Goal: Task Accomplishment & Management: Use online tool/utility

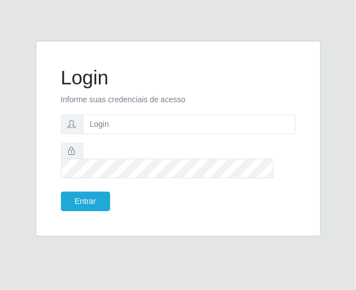
type input "[EMAIL_ADDRESS][DOMAIN_NAME]"
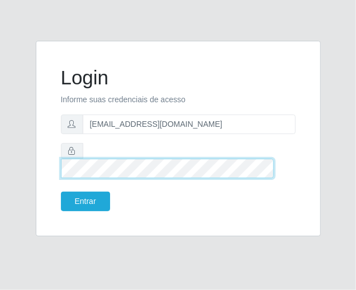
click at [61, 192] on button "Entrar" at bounding box center [85, 202] width 49 height 20
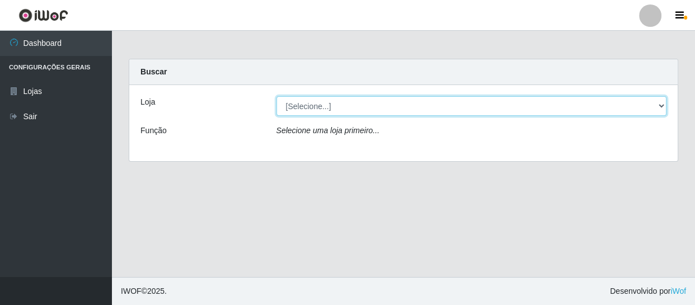
click at [356, 106] on select "[Selecione...] SuperFácil Atacado - São Gonçalo do Amarante" at bounding box center [471, 106] width 390 height 20
select select "408"
click at [276, 96] on select "[Selecione...] SuperFácil Atacado - São Gonçalo do Amarante" at bounding box center [471, 106] width 390 height 20
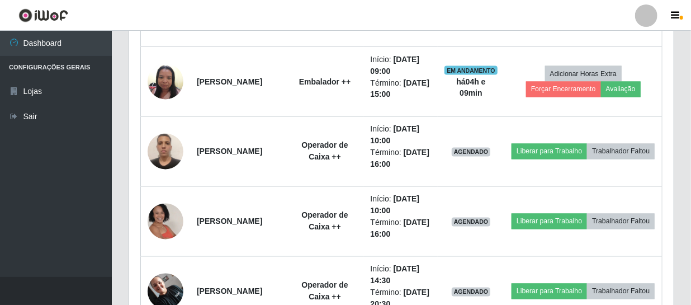
scroll to position [864, 0]
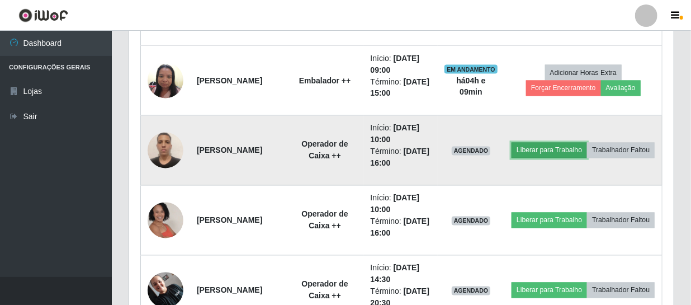
click at [356, 143] on button "Liberar para Trabalho" at bounding box center [550, 151] width 76 height 16
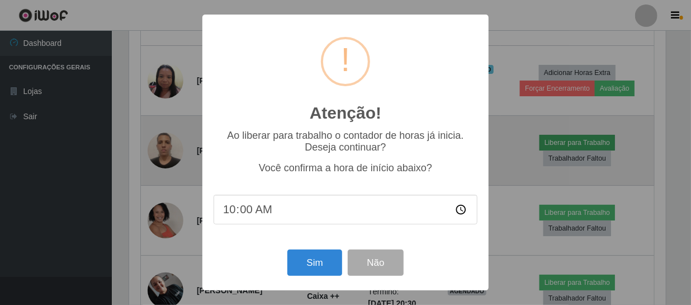
scroll to position [232, 540]
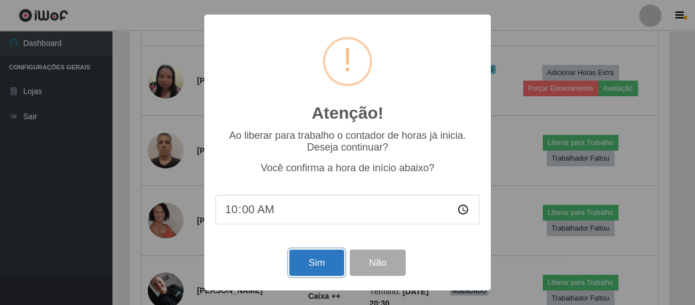
click at [324, 261] on button "Sim" at bounding box center [316, 262] width 54 height 26
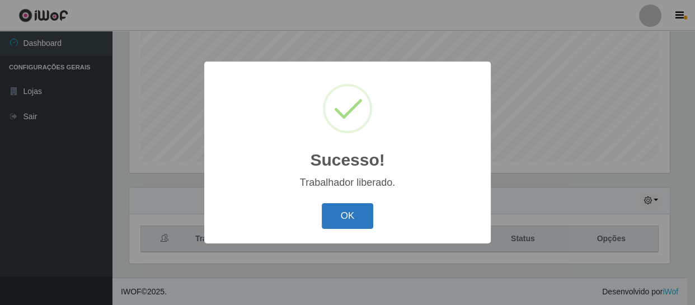
click at [342, 219] on button "OK" at bounding box center [348, 216] width 52 height 26
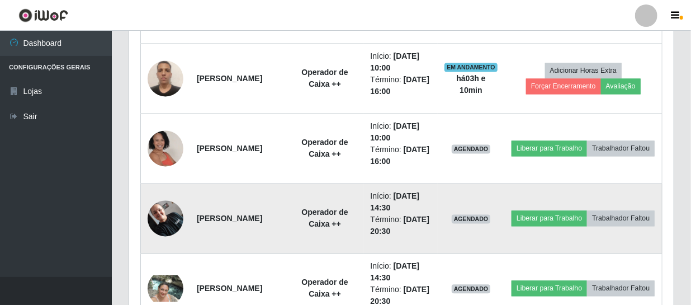
scroll to position [950, 0]
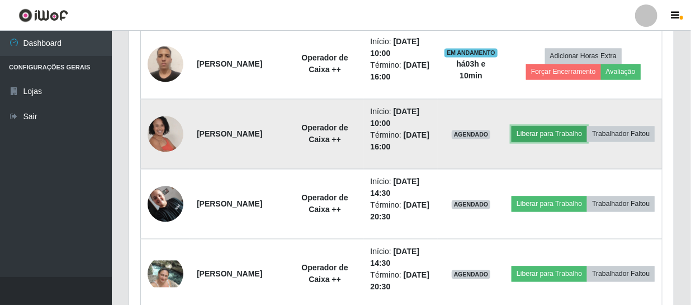
click at [356, 126] on button "Liberar para Trabalho" at bounding box center [550, 134] width 76 height 16
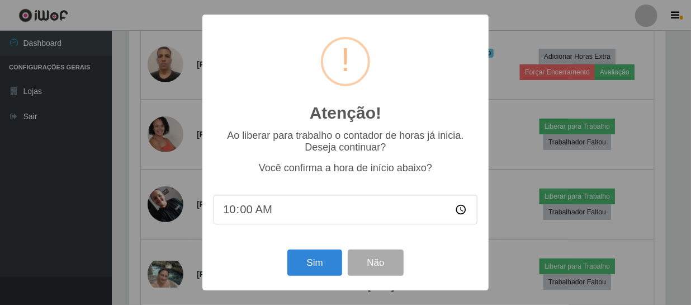
scroll to position [232, 540]
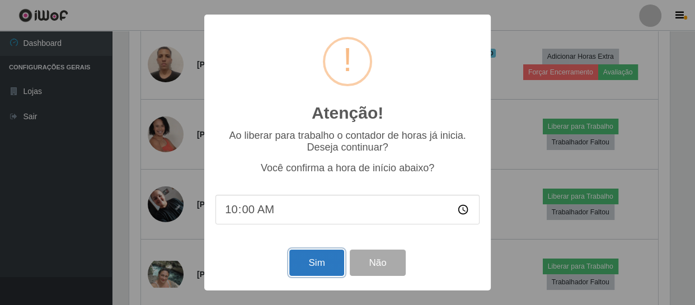
click at [334, 266] on button "Sim" at bounding box center [316, 262] width 54 height 26
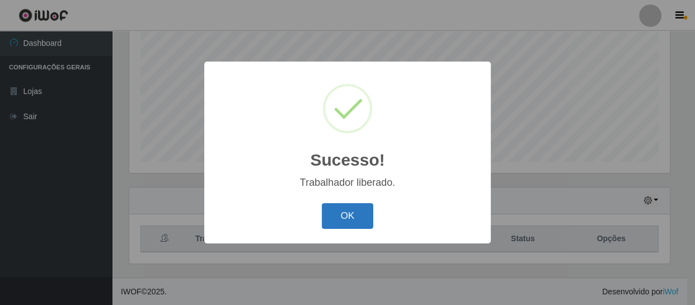
click at [331, 215] on button "OK" at bounding box center [348, 216] width 52 height 26
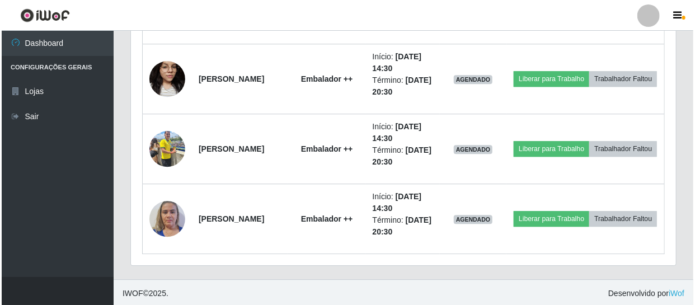
scroll to position [1356, 0]
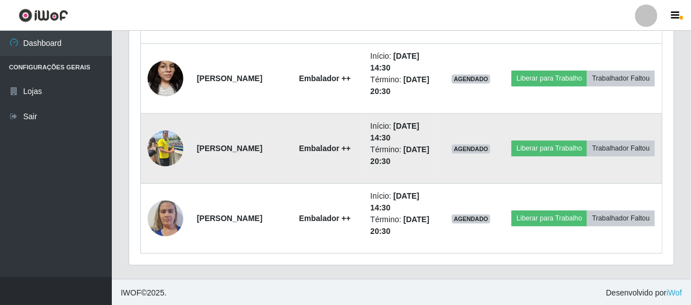
click at [166, 143] on img at bounding box center [166, 148] width 36 height 48
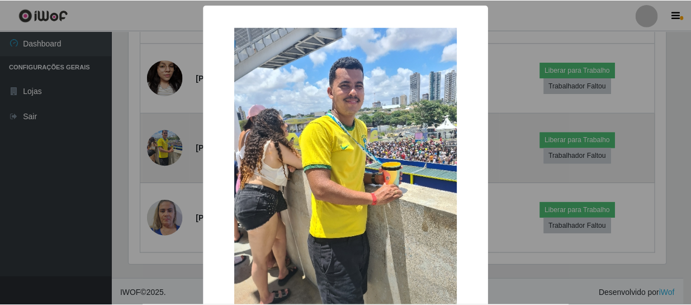
scroll to position [232, 540]
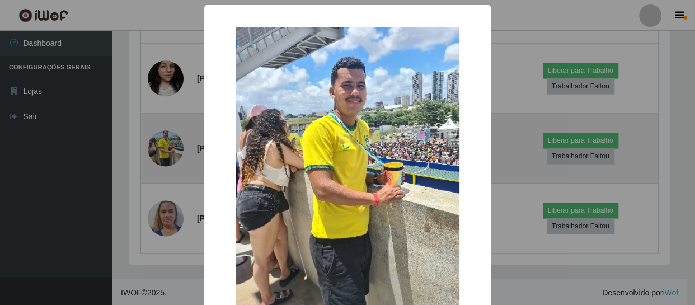
click at [166, 143] on div "× OK Cancel" at bounding box center [347, 152] width 695 height 305
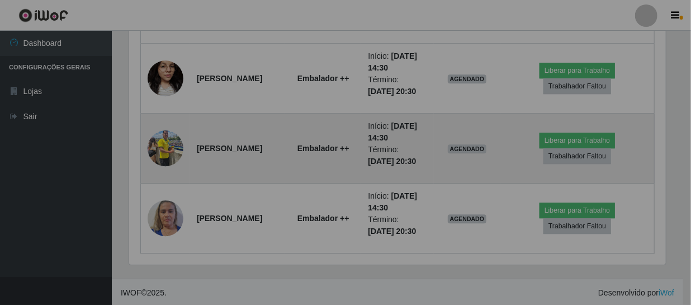
scroll to position [0, 0]
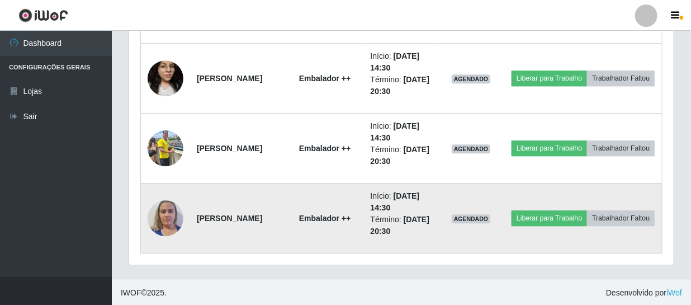
click at [168, 213] on img at bounding box center [166, 218] width 36 height 48
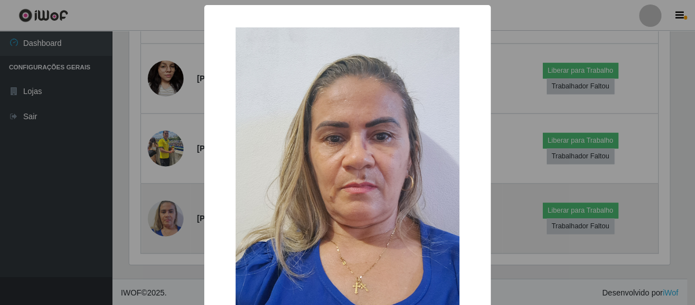
click at [168, 213] on div "× OK Cancel" at bounding box center [347, 152] width 695 height 305
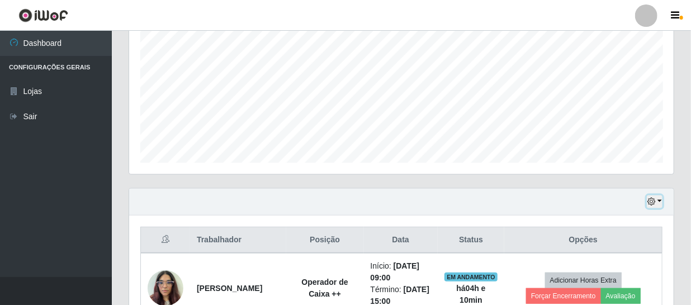
click at [356, 197] on button "button" at bounding box center [655, 201] width 16 height 13
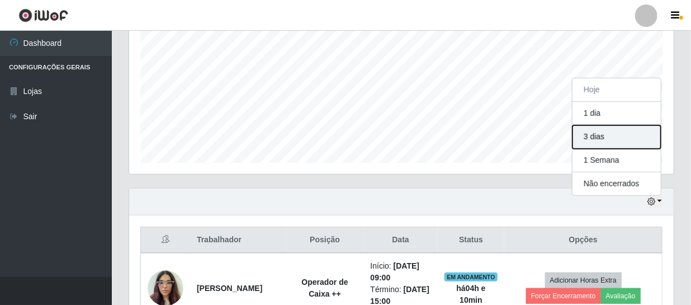
click at [356, 137] on button "3 dias" at bounding box center [617, 136] width 88 height 23
